Goal: Transaction & Acquisition: Obtain resource

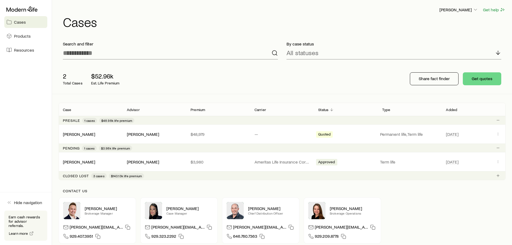
click at [20, 23] on span "Cases" at bounding box center [20, 21] width 12 height 5
click at [22, 35] on span "Products" at bounding box center [22, 35] width 17 height 5
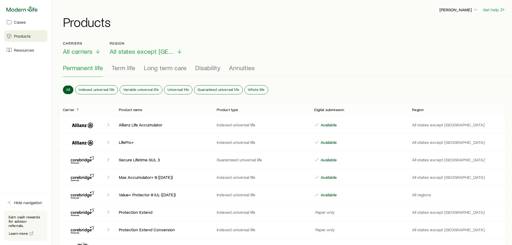
click at [25, 9] on icon at bounding box center [21, 8] width 31 height 5
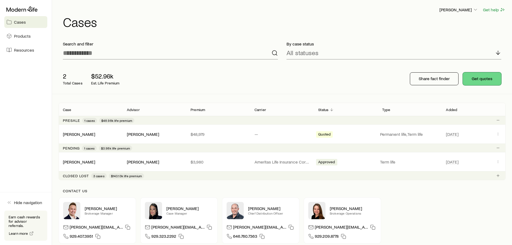
click at [482, 77] on button "Get quotes" at bounding box center [482, 78] width 38 height 13
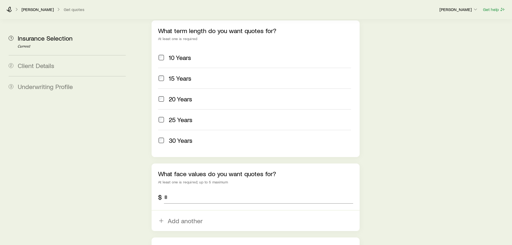
scroll to position [242, 0]
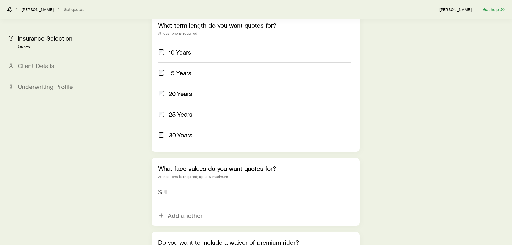
click at [208, 185] on input "tel" at bounding box center [258, 191] width 189 height 13
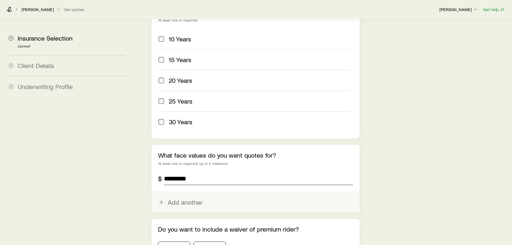
scroll to position [296, 0]
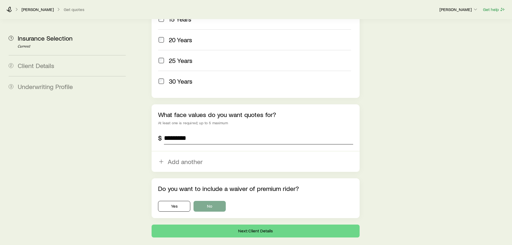
type input "*********"
click at [213, 201] on button "No" at bounding box center [210, 206] width 32 height 11
click at [281, 225] on button "Next: Client Details" at bounding box center [256, 231] width 208 height 13
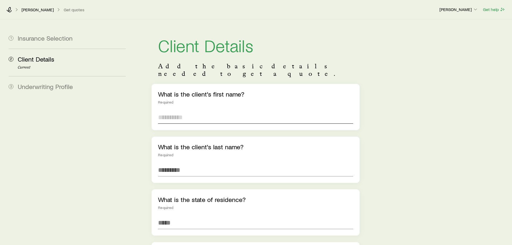
click at [228, 115] on input "text" at bounding box center [255, 117] width 195 height 13
type input "*"
type input "*****"
type input "******"
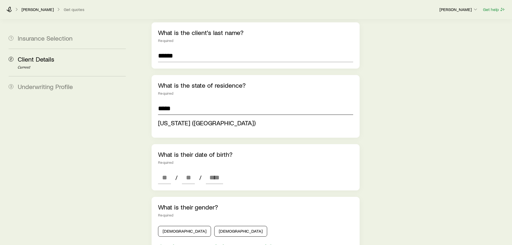
scroll to position [134, 0]
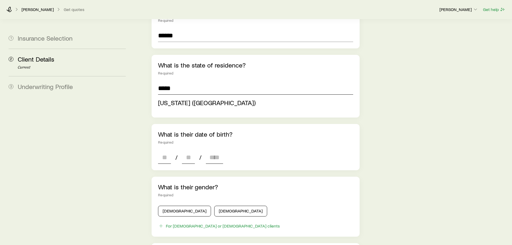
type input "**********"
click at [168, 154] on div "**********" at bounding box center [256, 173] width 208 height 449
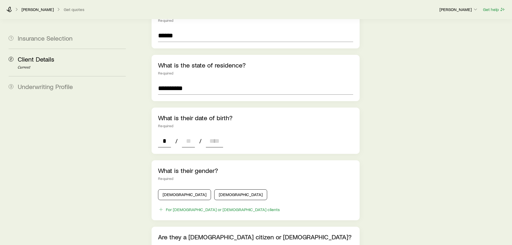
type input "**"
type input "****"
type input "*"
type input "****"
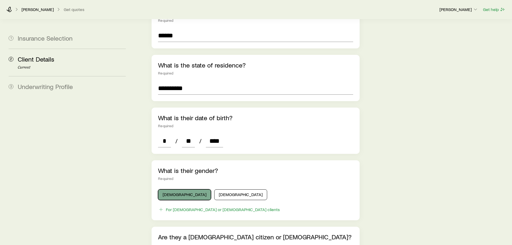
click at [179, 189] on button "[DEMOGRAPHIC_DATA]" at bounding box center [184, 194] width 53 height 11
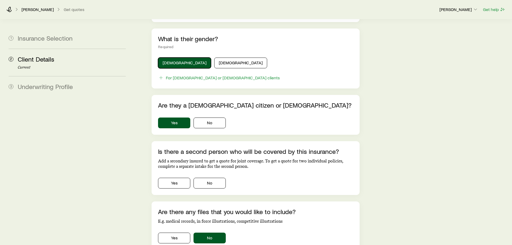
scroll to position [269, 0]
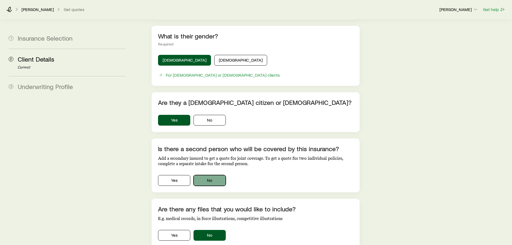
click at [213, 175] on button "No" at bounding box center [210, 180] width 32 height 11
click at [217, 230] on button "No" at bounding box center [210, 235] width 32 height 11
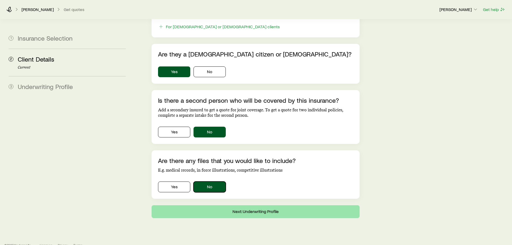
scroll to position [320, 0]
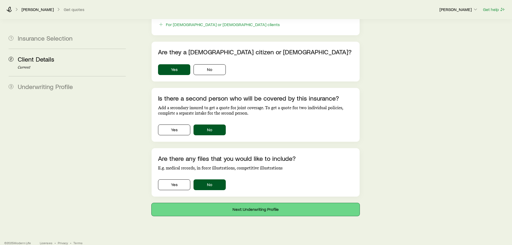
click at [279, 203] on button "Next: Underwriting Profile" at bounding box center [256, 209] width 208 height 13
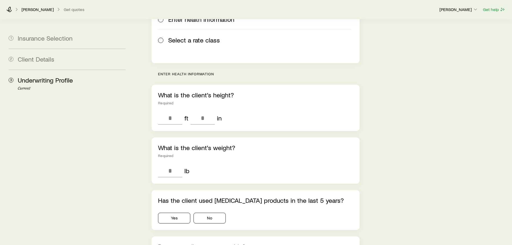
scroll to position [108, 0]
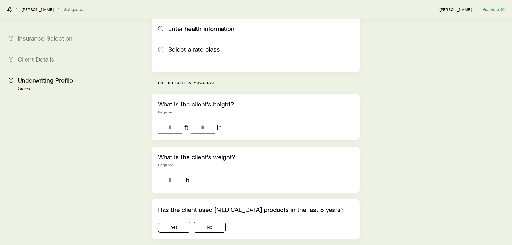
click at [276, 121] on div "ft in" at bounding box center [255, 127] width 195 height 13
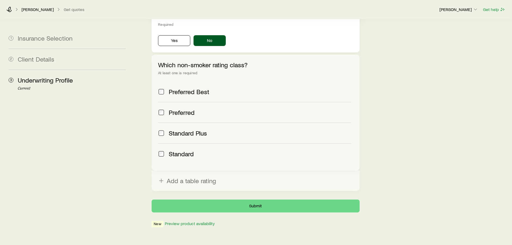
scroll to position [199, 0]
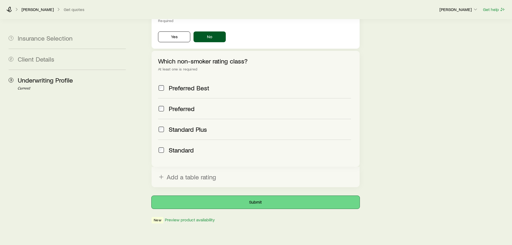
click at [268, 196] on button "Submit" at bounding box center [256, 202] width 208 height 13
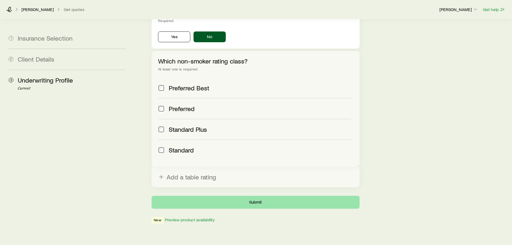
scroll to position [0, 0]
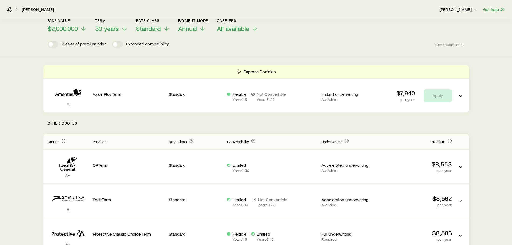
scroll to position [33, 0]
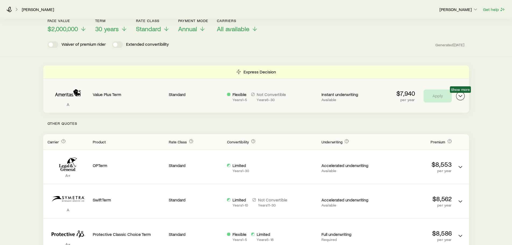
click at [459, 95] on icon "Term quotes" at bounding box center [461, 96] width 6 height 6
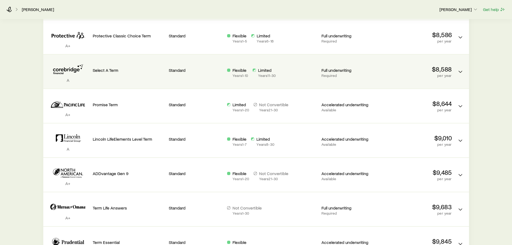
scroll to position [302, 0]
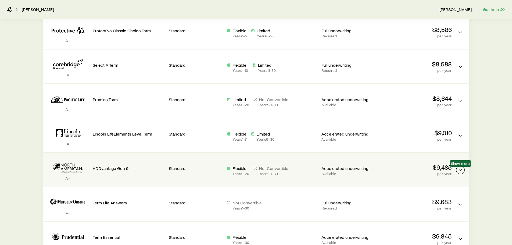
click at [462, 168] on icon "Term quotes" at bounding box center [461, 170] width 6 height 6
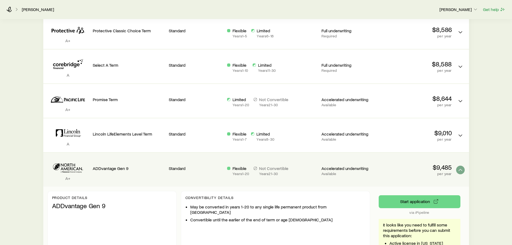
click at [166, 210] on div "Product details ADDvantage Gen 9" at bounding box center [112, 227] width 129 height 73
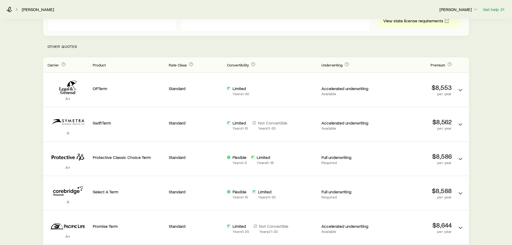
scroll to position [87, 0]
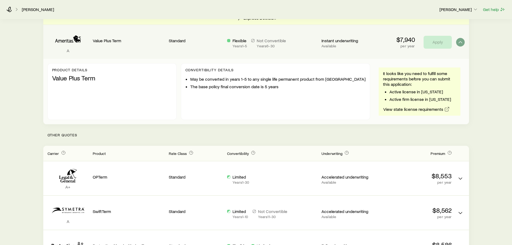
click at [325, 101] on div "Convertibility Details May be converted in years 1-5 to any single life permane…" at bounding box center [275, 91] width 189 height 57
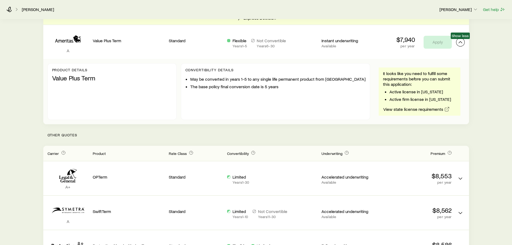
click at [460, 42] on polyline "Term quotes" at bounding box center [460, 42] width 3 height 2
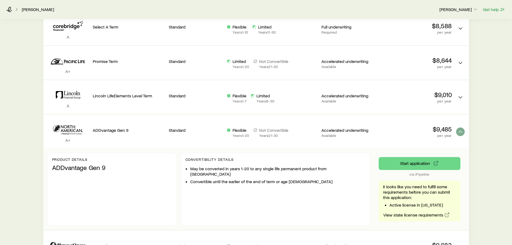
scroll to position [275, 0]
click at [461, 132] on icon "Term quotes" at bounding box center [461, 131] width 6 height 6
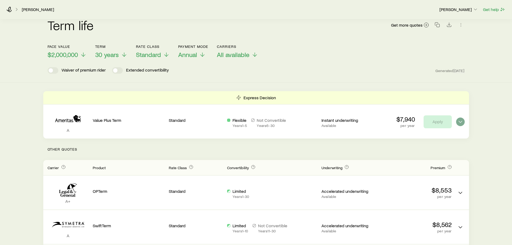
scroll to position [0, 0]
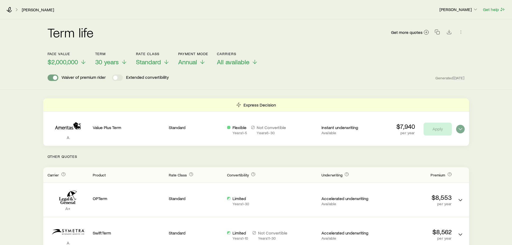
click at [55, 78] on span at bounding box center [55, 78] width 4 height 4
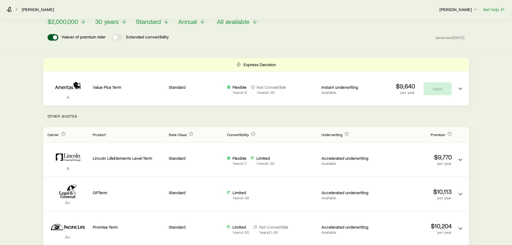
scroll to position [27, 0]
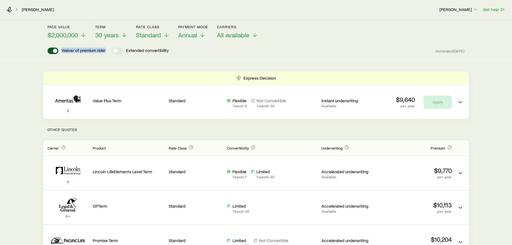
drag, startPoint x: 106, startPoint y: 50, endPoint x: 62, endPoint y: 52, distance: 44.1
click at [62, 52] on p "Waiver of premium rider" at bounding box center [84, 51] width 44 height 6
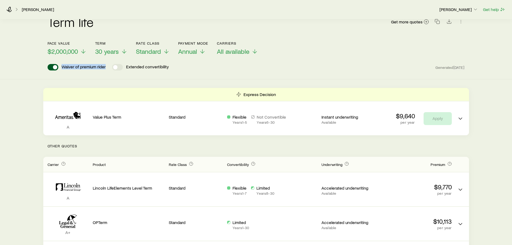
scroll to position [0, 0]
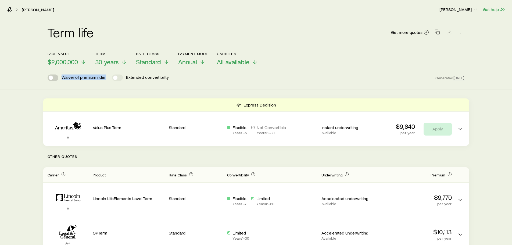
click at [52, 77] on span at bounding box center [51, 78] width 4 height 4
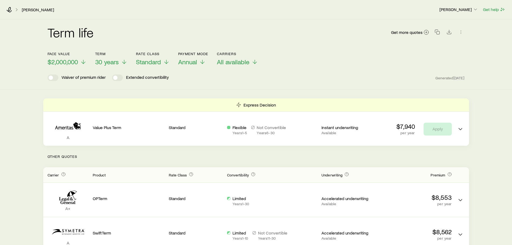
click at [369, 51] on div "Term life Get more quotes" at bounding box center [256, 35] width 417 height 32
click at [449, 33] on icon "Download CSV" at bounding box center [449, 31] width 5 height 5
click at [425, 31] on icon at bounding box center [426, 32] width 5 height 5
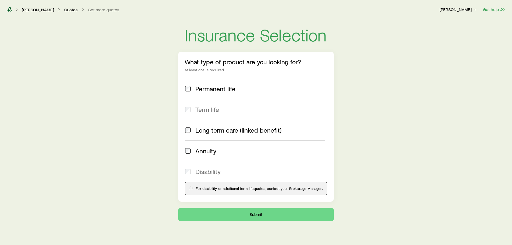
click at [10, 8] on icon at bounding box center [8, 9] width 5 height 5
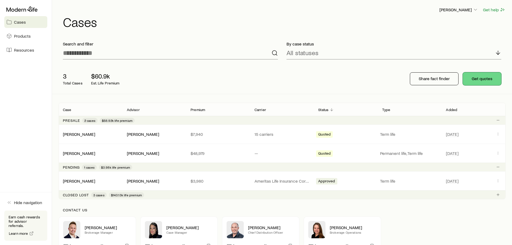
click at [480, 81] on button "Get quotes" at bounding box center [482, 78] width 38 height 13
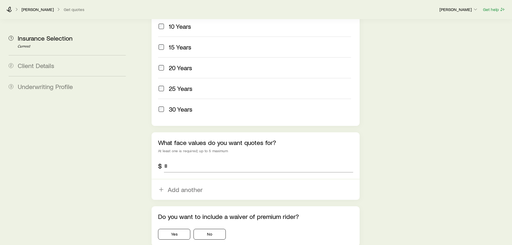
scroll to position [269, 0]
click at [212, 158] on input "tel" at bounding box center [258, 164] width 189 height 13
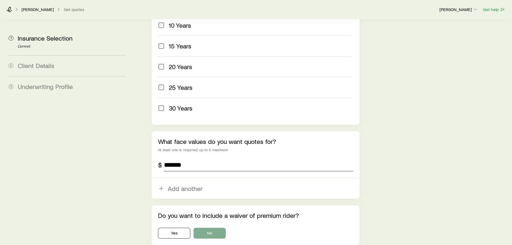
type input "*******"
click at [215, 228] on button "No" at bounding box center [210, 233] width 32 height 11
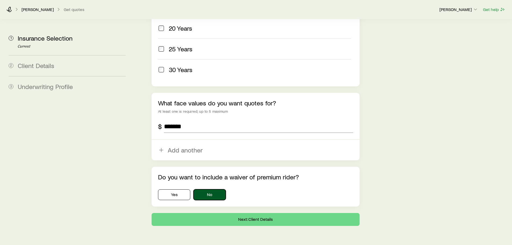
scroll to position [310, 0]
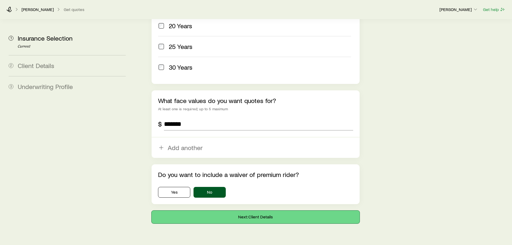
click at [289, 211] on button "Next: Client Details" at bounding box center [256, 217] width 208 height 13
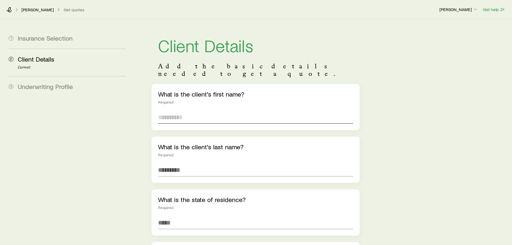
click at [206, 111] on input "text" at bounding box center [255, 117] width 195 height 13
type input "*******"
click at [179, 216] on input at bounding box center [255, 222] width 195 height 13
click at [182, 164] on input "********" at bounding box center [255, 170] width 195 height 13
click at [172, 164] on input "********" at bounding box center [255, 170] width 195 height 13
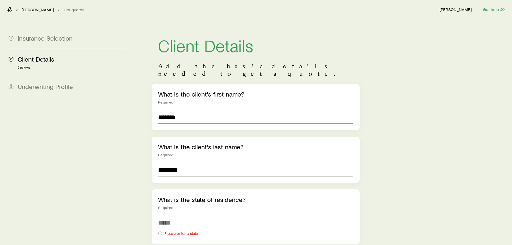
click at [175, 164] on input "********" at bounding box center [255, 170] width 195 height 13
type input "********"
click at [178, 216] on input at bounding box center [255, 222] width 195 height 13
click at [182, 233] on span "[US_STATE] ([GEOGRAPHIC_DATA])" at bounding box center [207, 237] width 98 height 8
type input "**********"
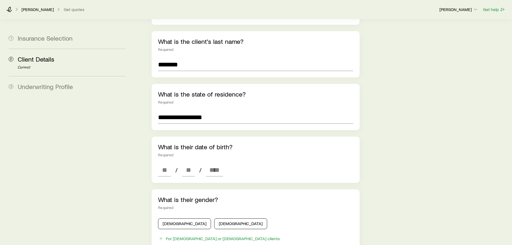
scroll to position [108, 0]
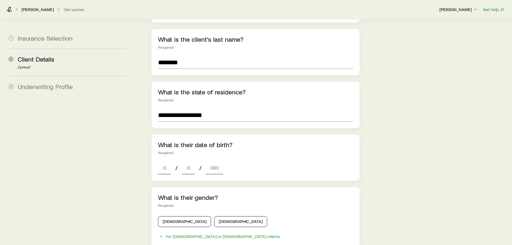
click at [165, 161] on input at bounding box center [164, 167] width 13 height 13
type input "**"
type input "****"
type input "*"
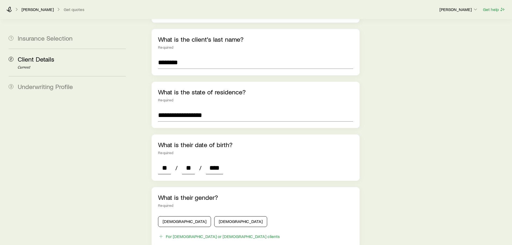
type input "*"
type input "****"
click at [170, 216] on button "[DEMOGRAPHIC_DATA]" at bounding box center [184, 221] width 53 height 11
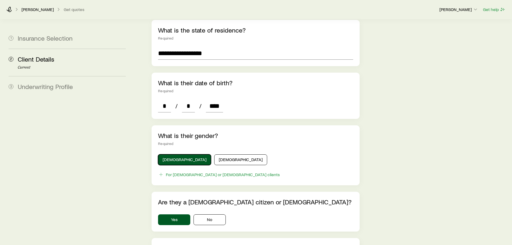
scroll to position [242, 0]
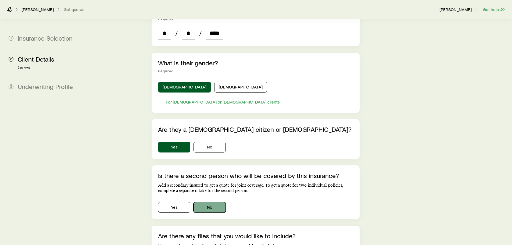
click at [212, 203] on button "No" at bounding box center [210, 207] width 32 height 11
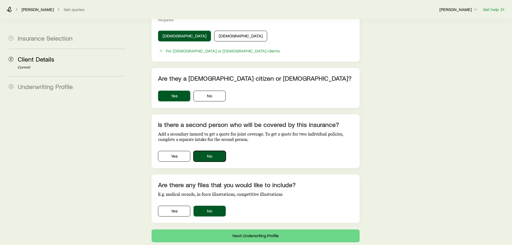
scroll to position [320, 0]
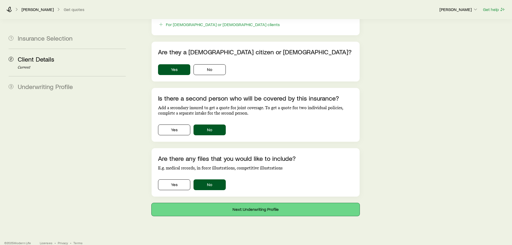
click at [270, 203] on button "Next: Underwriting Profile" at bounding box center [256, 209] width 208 height 13
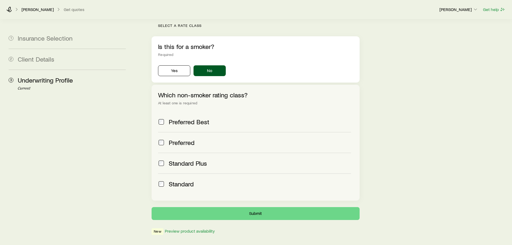
scroll to position [176, 0]
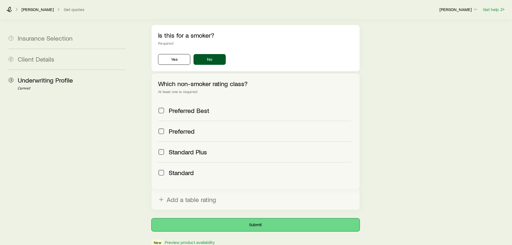
click at [244, 218] on button "Submit" at bounding box center [256, 224] width 208 height 13
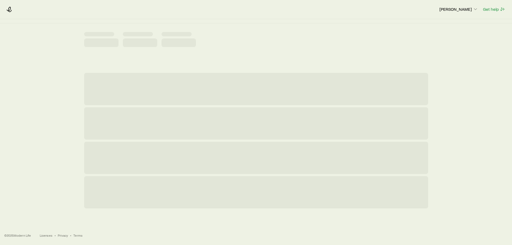
scroll to position [0, 0]
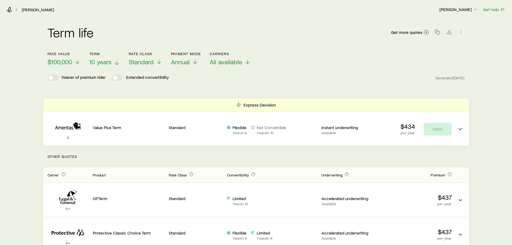
click at [116, 63] on polyline at bounding box center [117, 64] width 4 height 2
click at [104, 63] on span "20 years" at bounding box center [100, 62] width 23 height 8
click at [278, 49] on div "Term life Get more quotes" at bounding box center [256, 35] width 417 height 32
click at [448, 32] on icon "Download CSV" at bounding box center [449, 31] width 5 height 5
click at [10, 10] on icon at bounding box center [8, 9] width 5 height 5
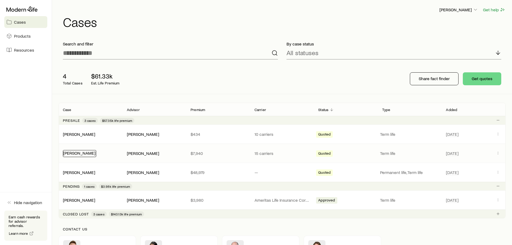
click at [80, 152] on link "[PERSON_NAME]" at bounding box center [79, 152] width 32 height 5
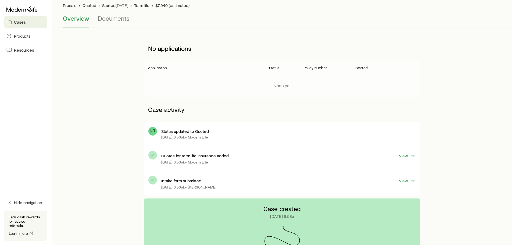
scroll to position [81, 0]
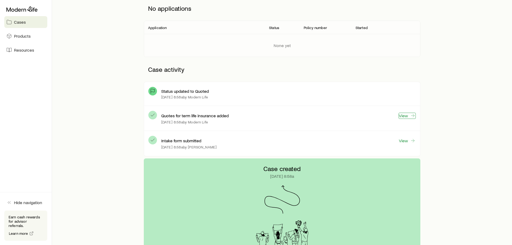
click at [409, 115] on link "View" at bounding box center [407, 116] width 17 height 6
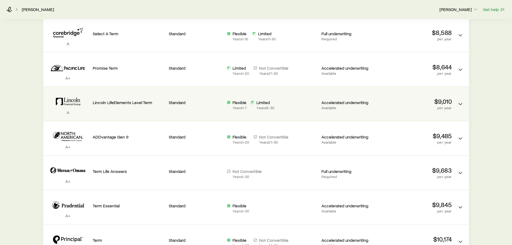
scroll to position [269, 0]
click at [133, 101] on p "Lincoln LifeElements Level Term" at bounding box center [129, 101] width 72 height 5
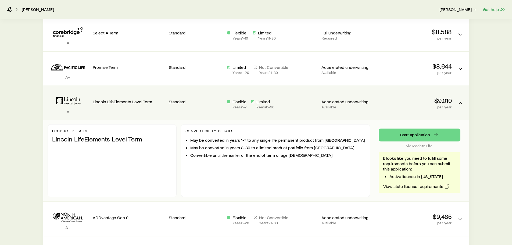
click at [129, 139] on p "Lincoln LifeElements Level Term" at bounding box center [112, 139] width 120 height 8
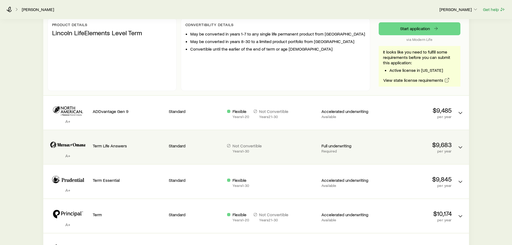
scroll to position [377, 0]
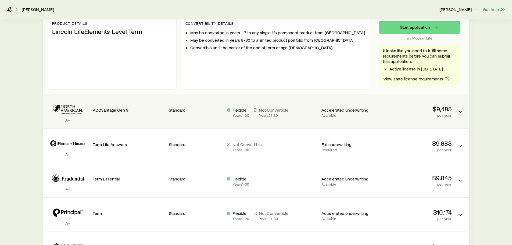
click at [109, 112] on p "ADDvantage Gen 9" at bounding box center [129, 109] width 72 height 5
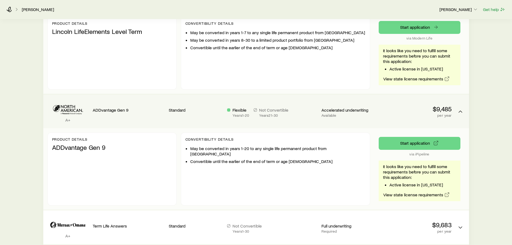
click at [90, 147] on p "ADDvantage Gen 9" at bounding box center [112, 148] width 120 height 8
click at [67, 155] on div "Product details ADDvantage Gen 9" at bounding box center [112, 169] width 129 height 73
click at [146, 177] on div "Product details ADDvantage Gen 9" at bounding box center [112, 169] width 129 height 73
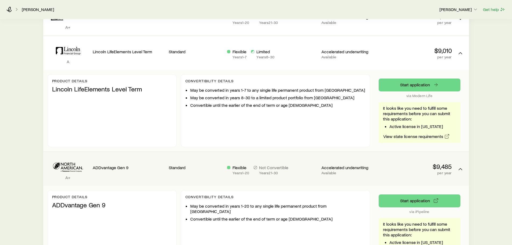
scroll to position [269, 0]
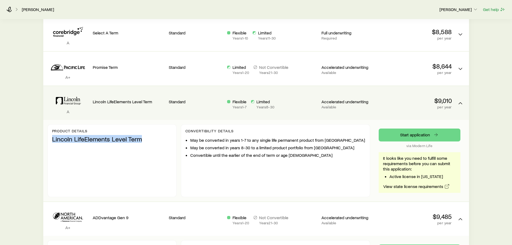
drag, startPoint x: 153, startPoint y: 144, endPoint x: 52, endPoint y: 141, distance: 100.1
click at [52, 141] on div "Product details Lincoln LifeElements Level Term" at bounding box center [112, 160] width 129 height 73
